Goal: Task Accomplishment & Management: Use online tool/utility

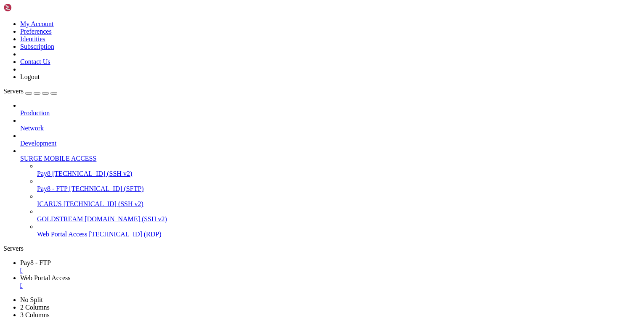
scroll to position [757, 0]
type textarea "<img src='data:image/svg+xml;base64,PHN2ZyB3aWR0aD0iODAiIGhlaWdodD0iODAiIHZpZXd…"
type textarea "<img src='[URL][DOMAIN_NAME]' width='72' height='72' alt='Success' style='displ…"
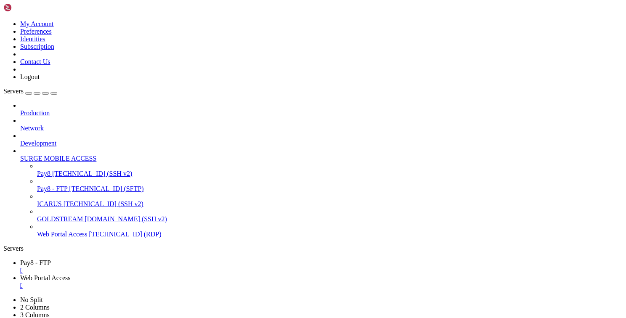
drag, startPoint x: 244, startPoint y: 202, endPoint x: 347, endPoint y: 204, distance: 102.2
type textarea "<img src='[URL][DOMAIN_NAME]' width='72' height='72' alt='Success' style='displ…"
click at [71, 274] on span "Web Portal Access" at bounding box center [45, 277] width 50 height 7
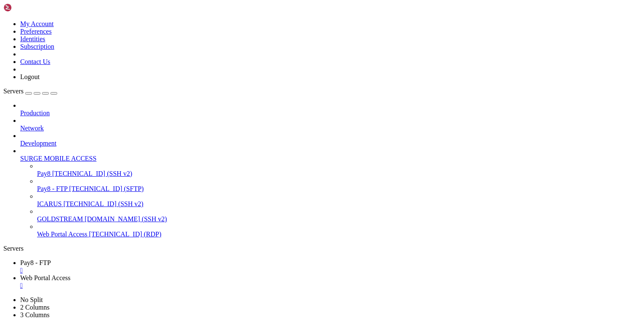
click at [51, 259] on span "Pay8 - FTP" at bounding box center [35, 262] width 31 height 7
